Goal: Task Accomplishment & Management: Use online tool/utility

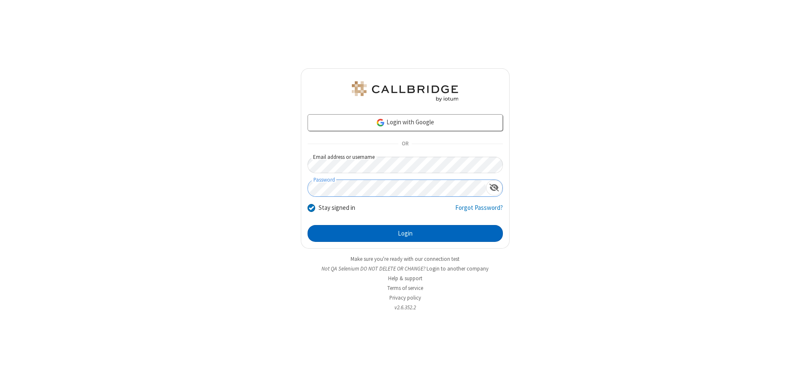
click at [405, 234] on button "Login" at bounding box center [404, 233] width 195 height 17
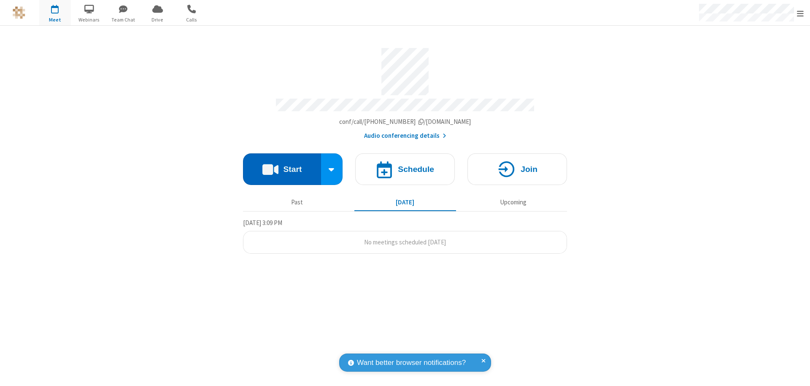
click at [282, 165] on button "Start" at bounding box center [282, 170] width 78 height 32
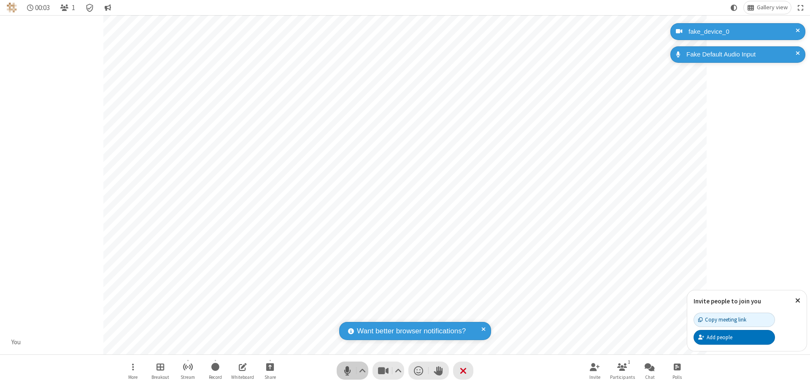
click at [347, 371] on span "Mute (⌘+Shift+A)" at bounding box center [347, 371] width 13 height 12
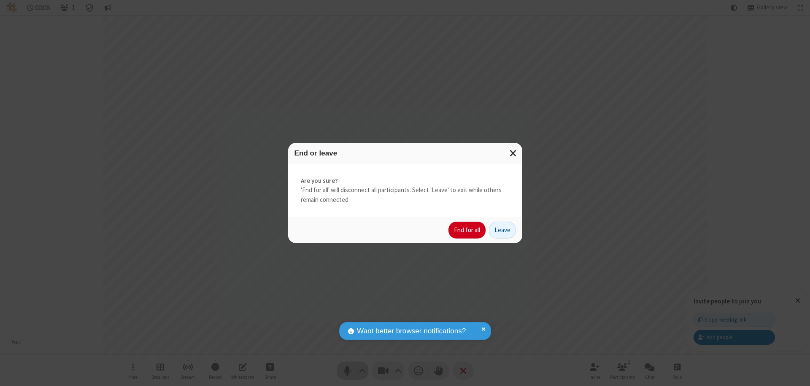
click at [467, 230] on button "End for all" at bounding box center [466, 230] width 37 height 17
